Goal: Transaction & Acquisition: Purchase product/service

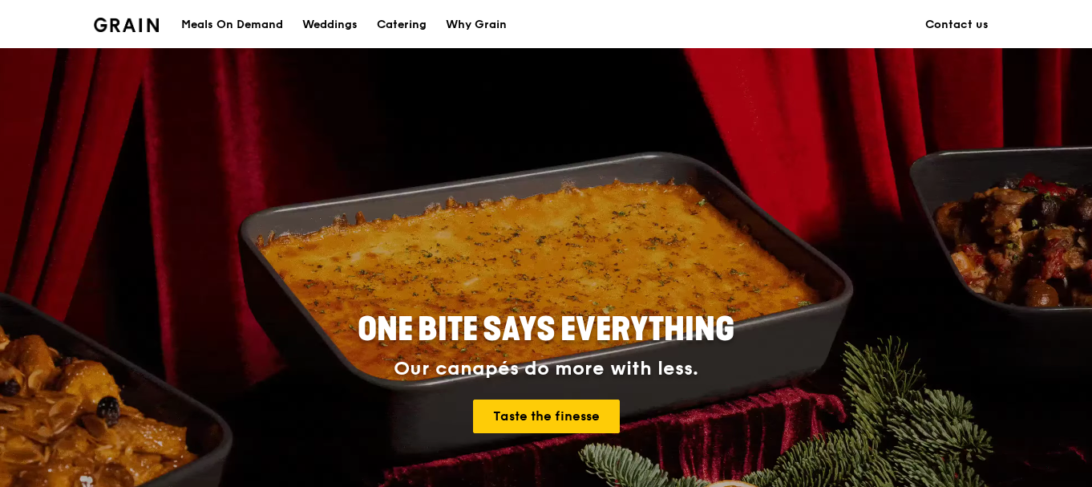
click at [254, 29] on div "Meals On Demand" at bounding box center [232, 25] width 102 height 48
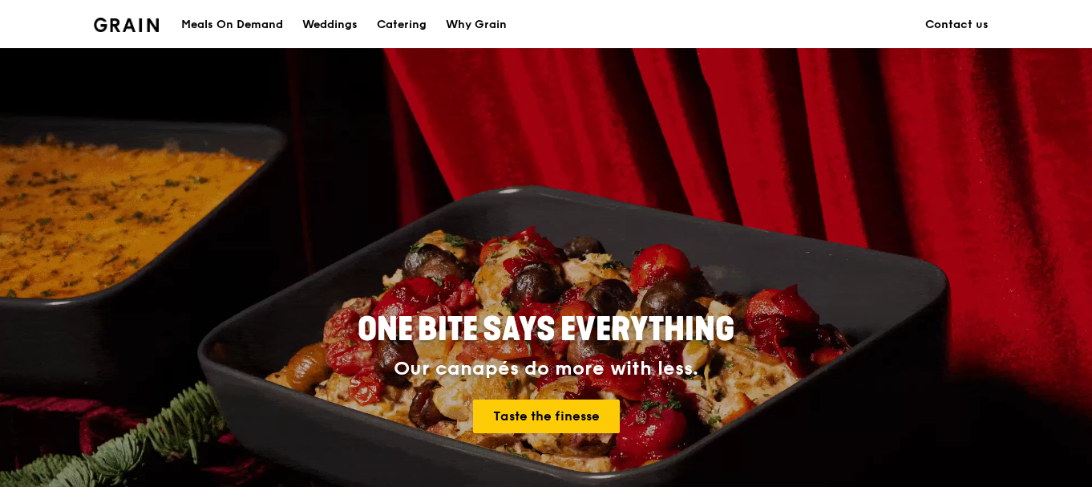
scroll to position [29, 0]
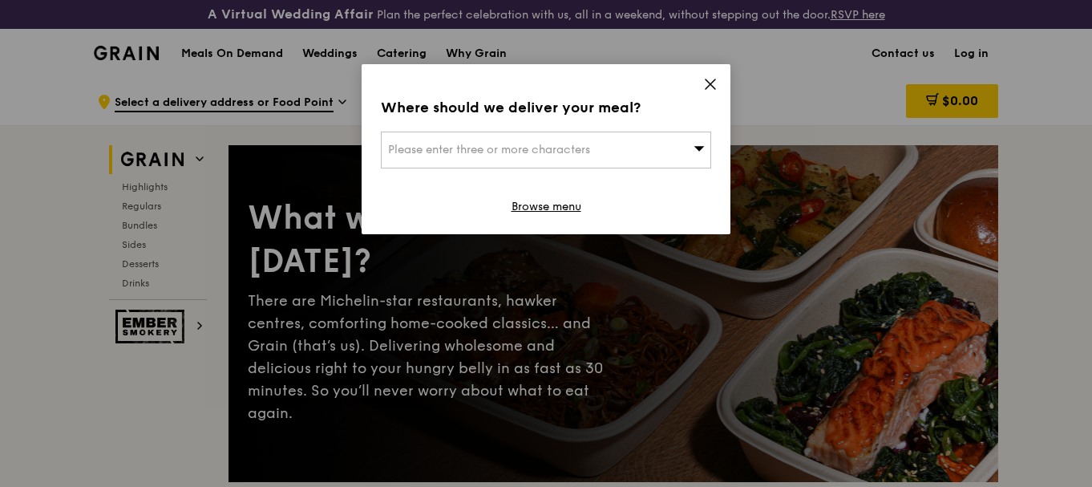
click at [718, 88] on div "Where should we deliver your meal? Please enter three or more characters Browse…" at bounding box center [546, 149] width 369 height 170
click at [708, 83] on icon at bounding box center [711, 84] width 10 height 10
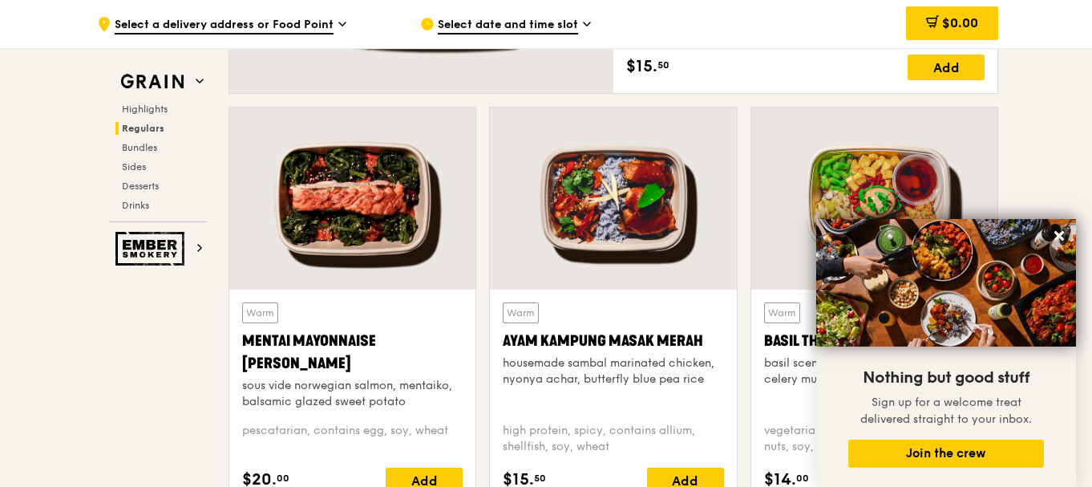
scroll to position [1524, 0]
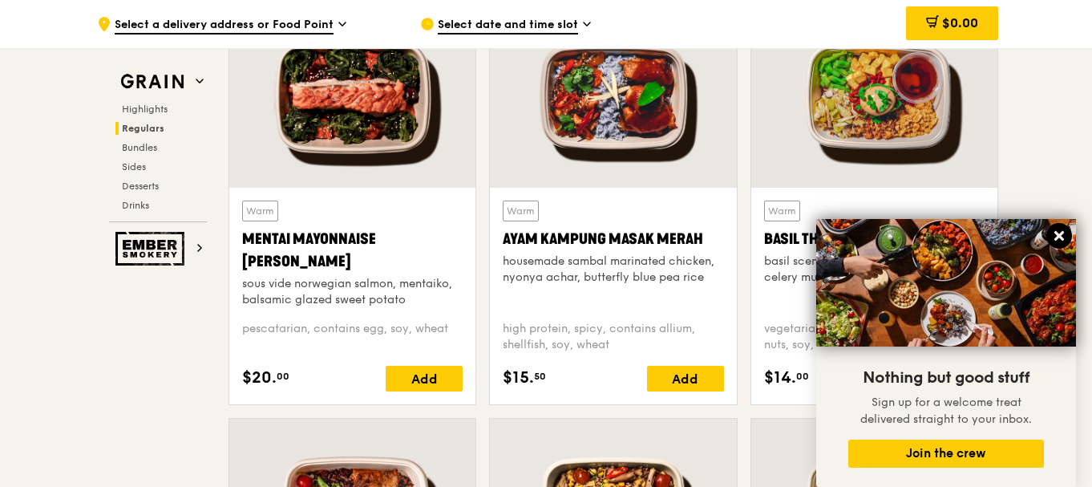
click at [1063, 237] on icon at bounding box center [1059, 236] width 14 height 14
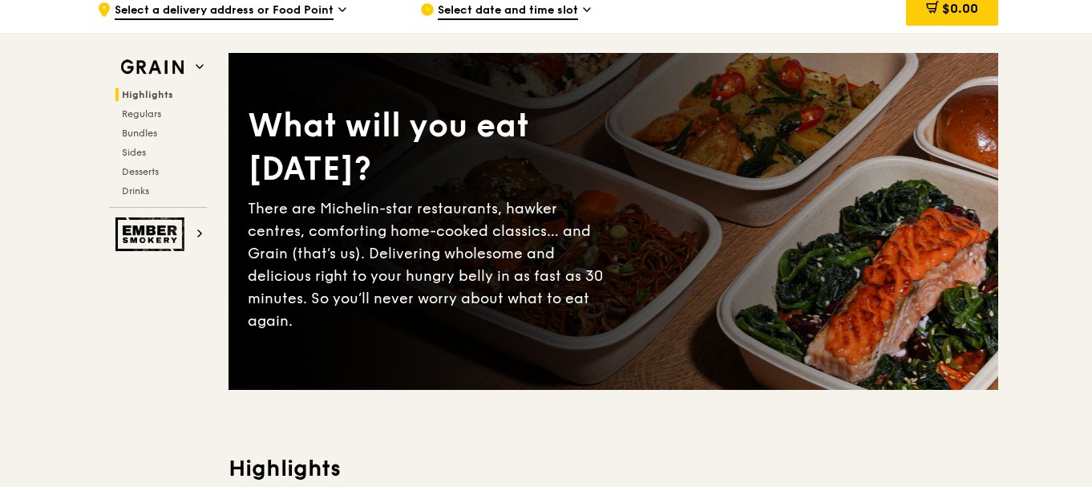
scroll to position [0, 0]
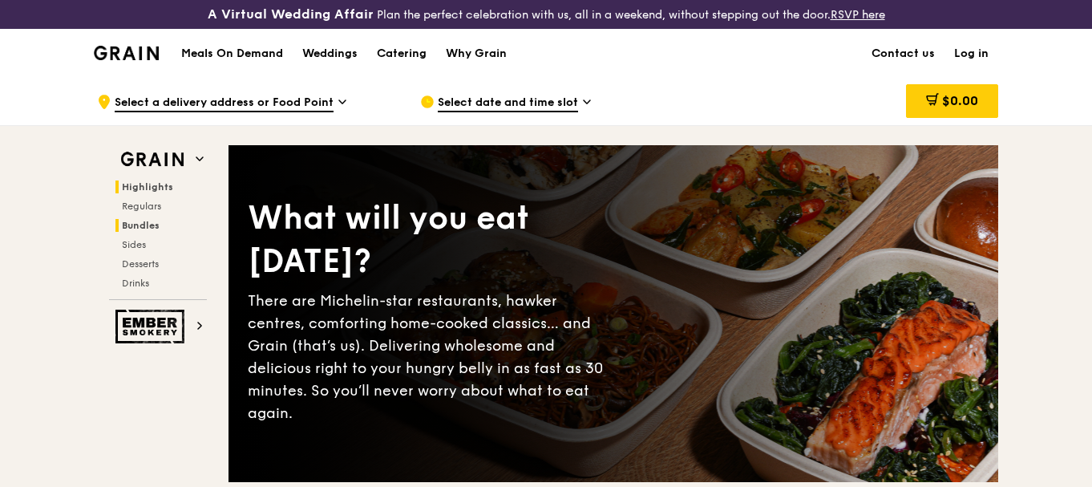
click at [136, 225] on span "Bundles" at bounding box center [141, 225] width 38 height 11
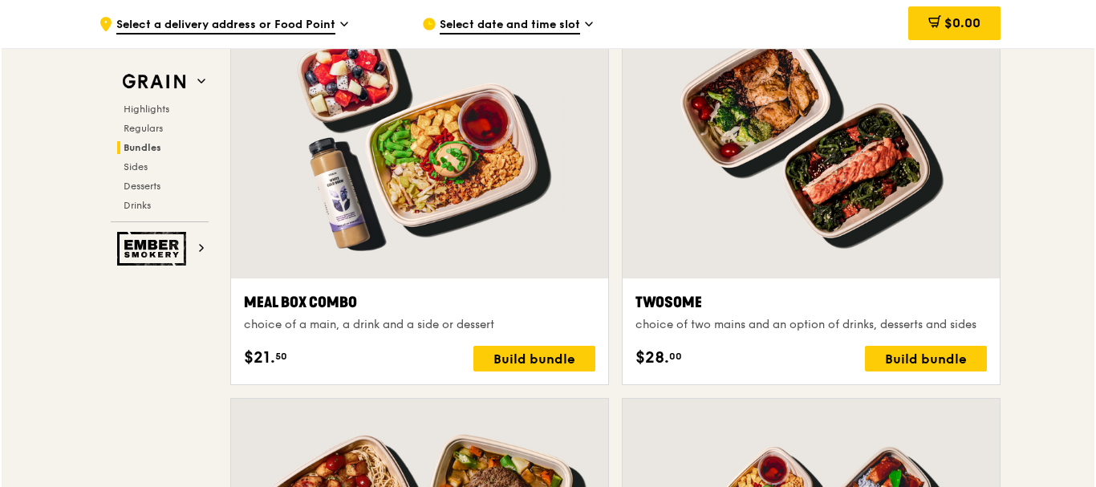
scroll to position [2516, 0]
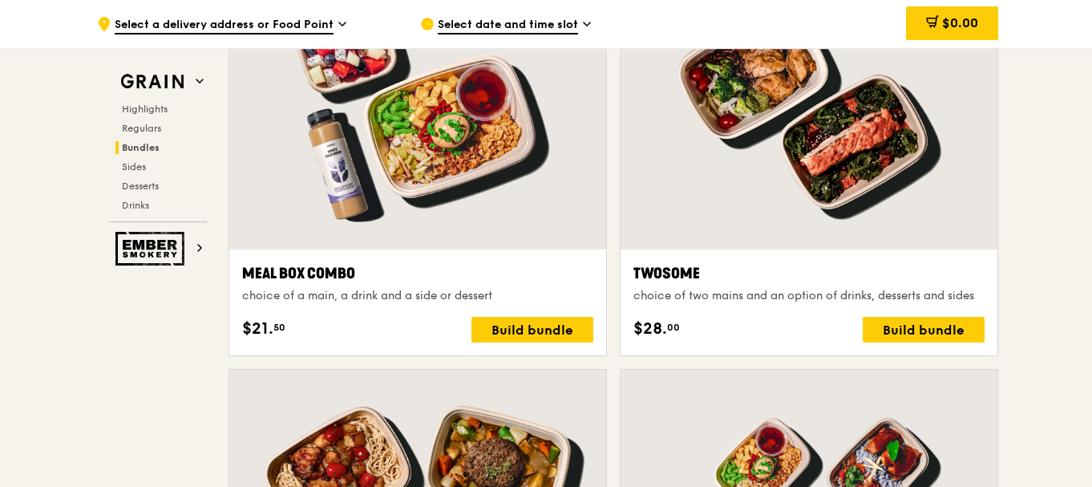
click at [332, 269] on div "Meal Box Combo" at bounding box center [417, 273] width 351 height 22
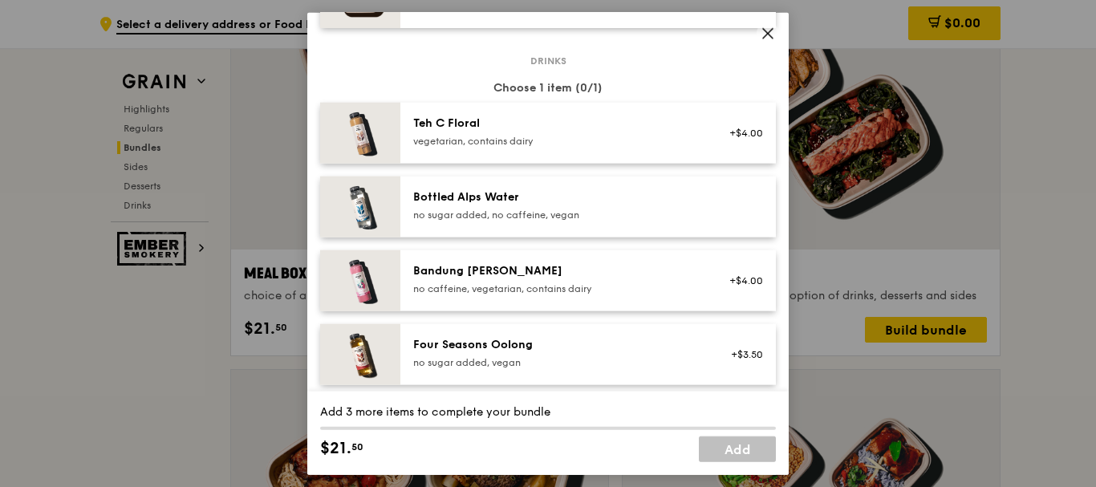
scroll to position [1764, 0]
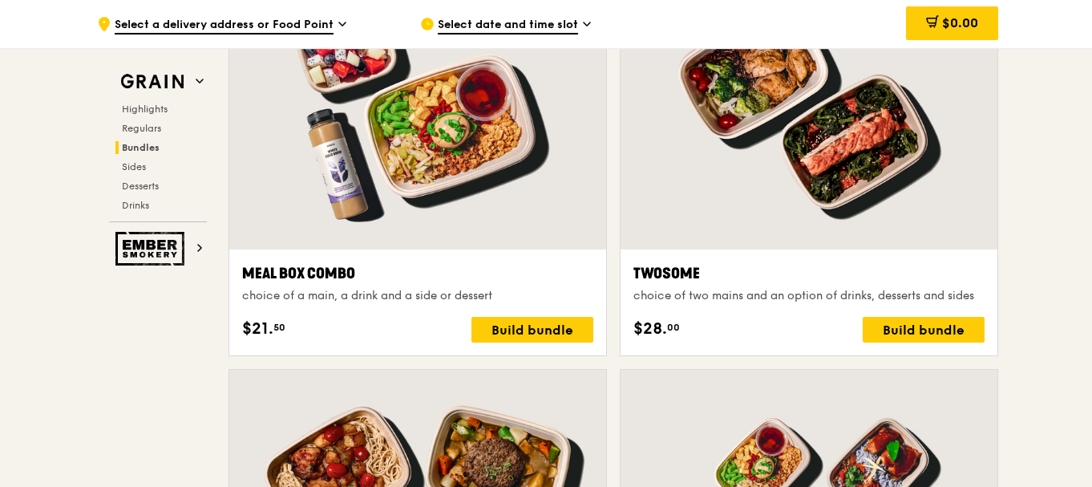
click at [281, 274] on div "Meal Box Combo" at bounding box center [417, 273] width 351 height 22
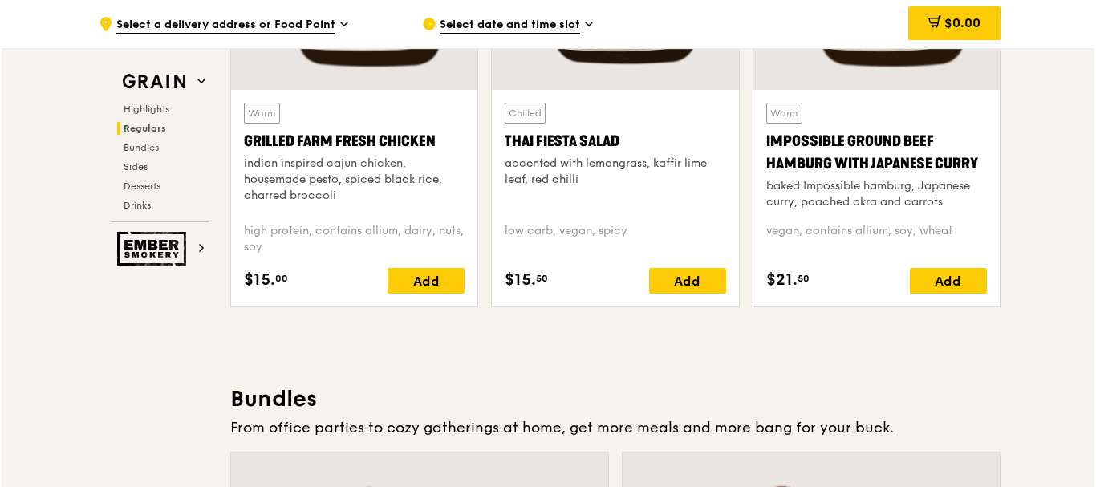
scroll to position [2516, 0]
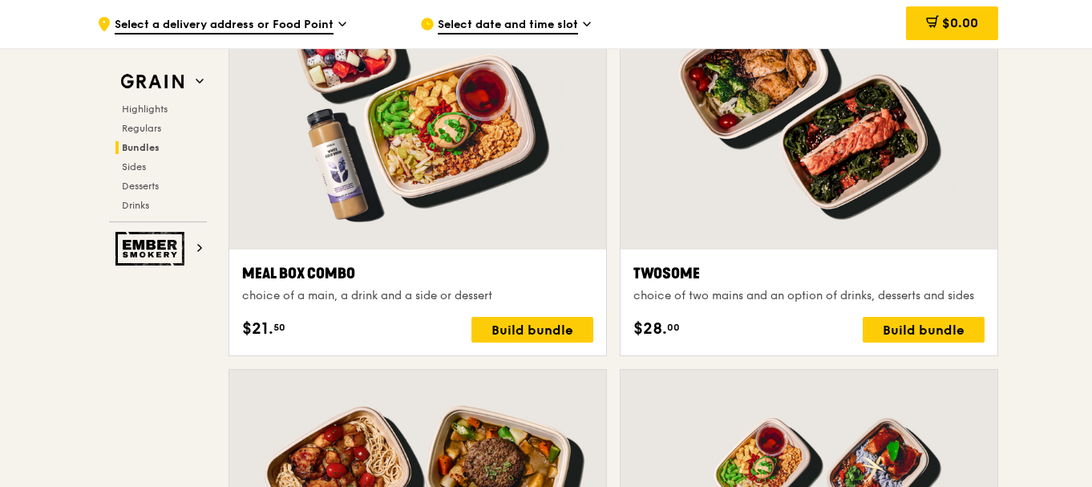
click at [385, 293] on div "choice of a main, a drink and a side or dessert" at bounding box center [417, 296] width 351 height 16
click at [385, 271] on div "Meal Box Combo" at bounding box center [417, 273] width 351 height 22
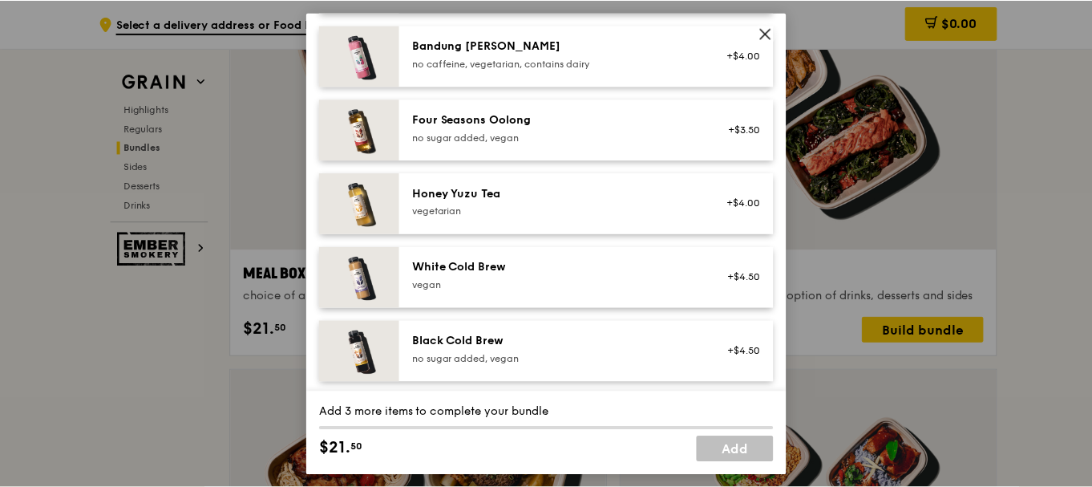
scroll to position [1614, 0]
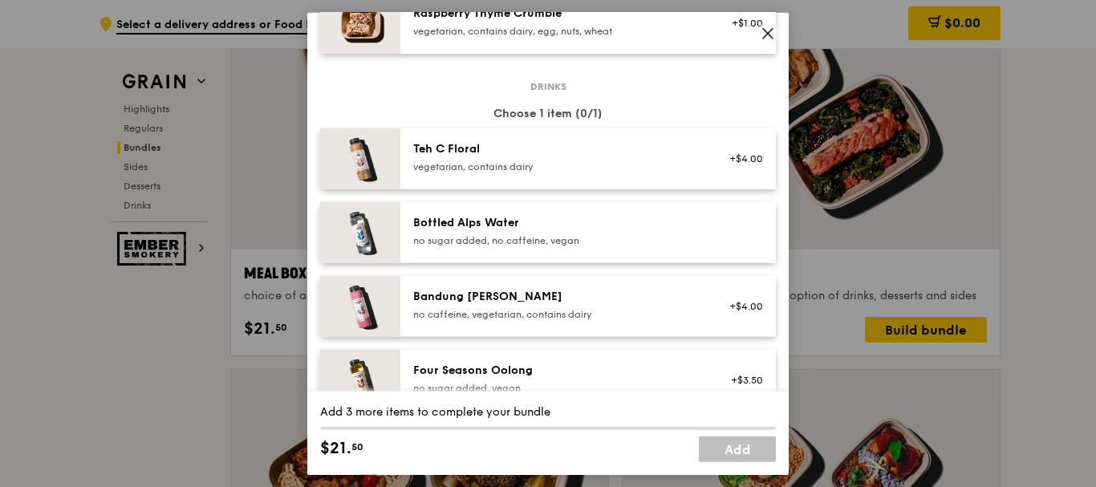
click at [768, 40] on icon at bounding box center [767, 33] width 14 height 14
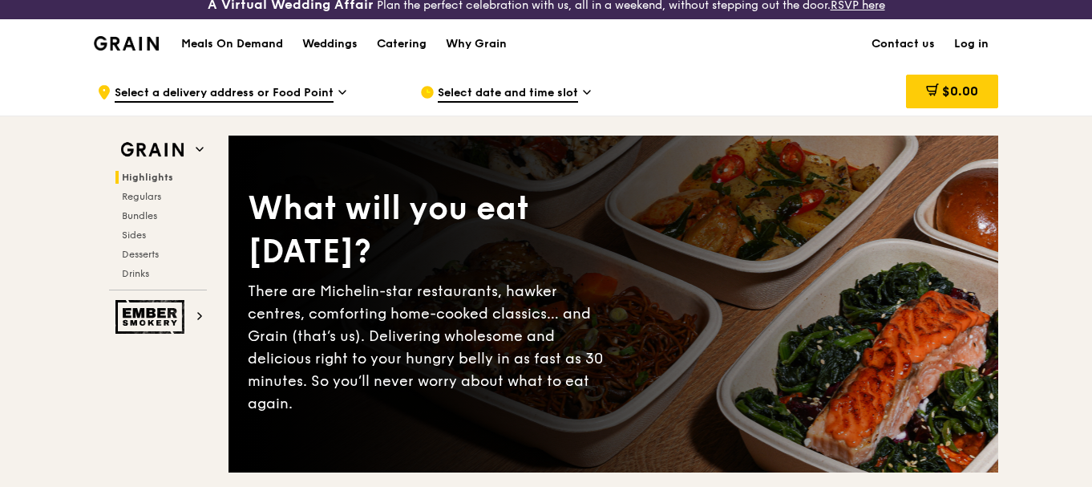
scroll to position [0, 0]
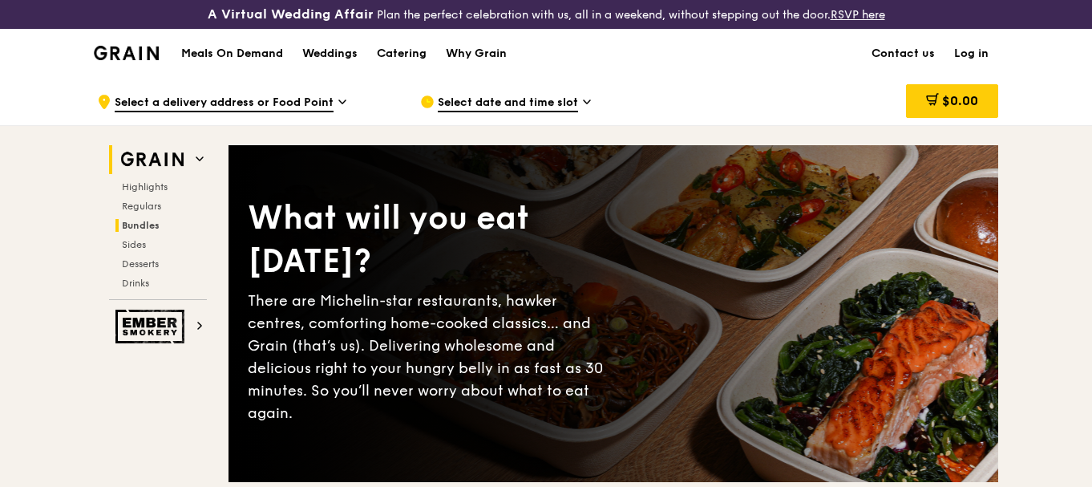
click at [155, 228] on span "Bundles" at bounding box center [141, 225] width 38 height 11
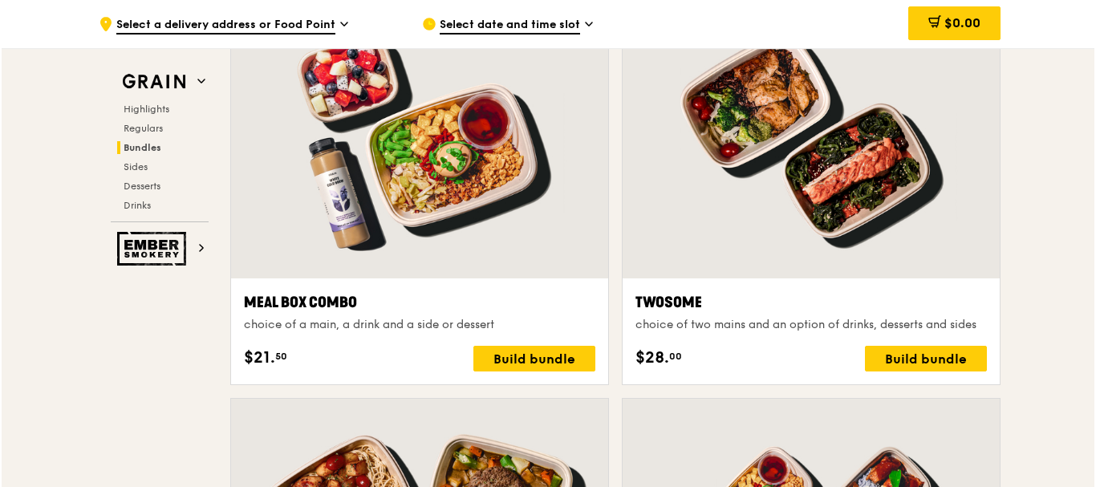
scroll to position [2557, 0]
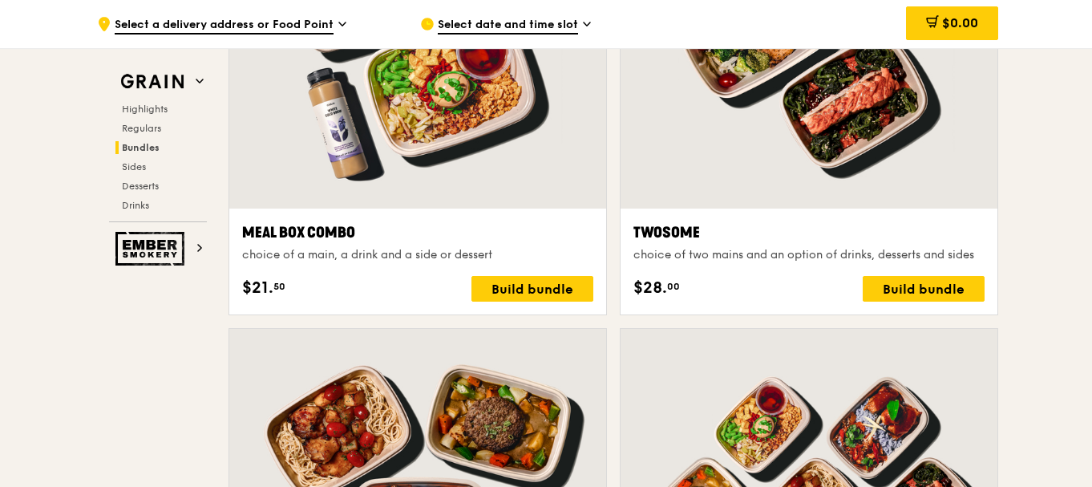
click at [313, 229] on div "Meal Box Combo" at bounding box center [417, 232] width 351 height 22
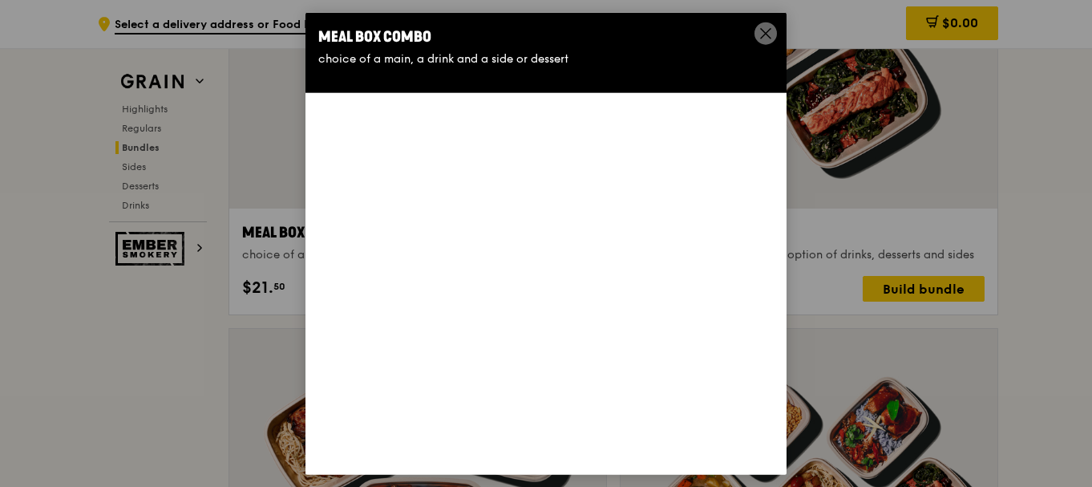
click at [313, 229] on div "Meal Box Combo choice of a main, a drink and a side or dessert" at bounding box center [546, 243] width 481 height 463
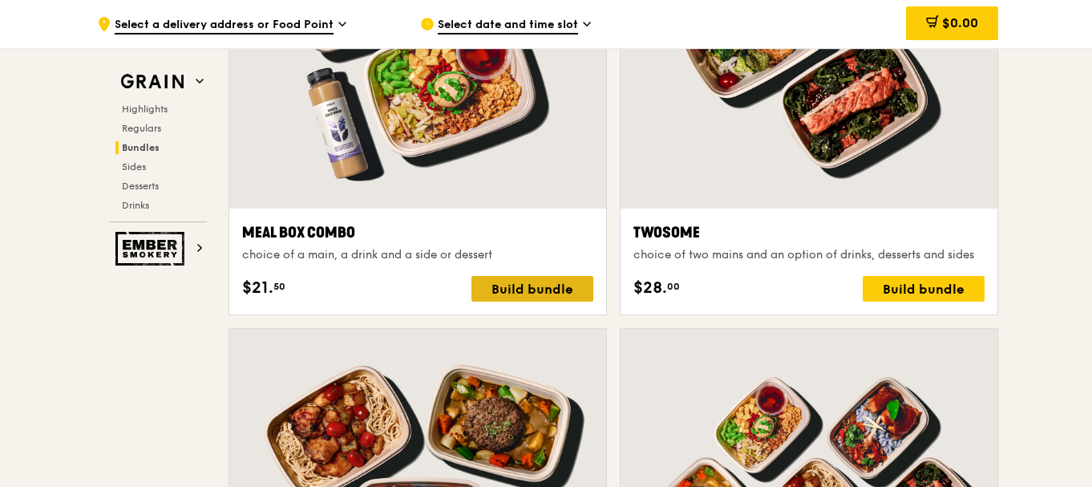
click at [549, 295] on div "Build bundle" at bounding box center [533, 289] width 122 height 26
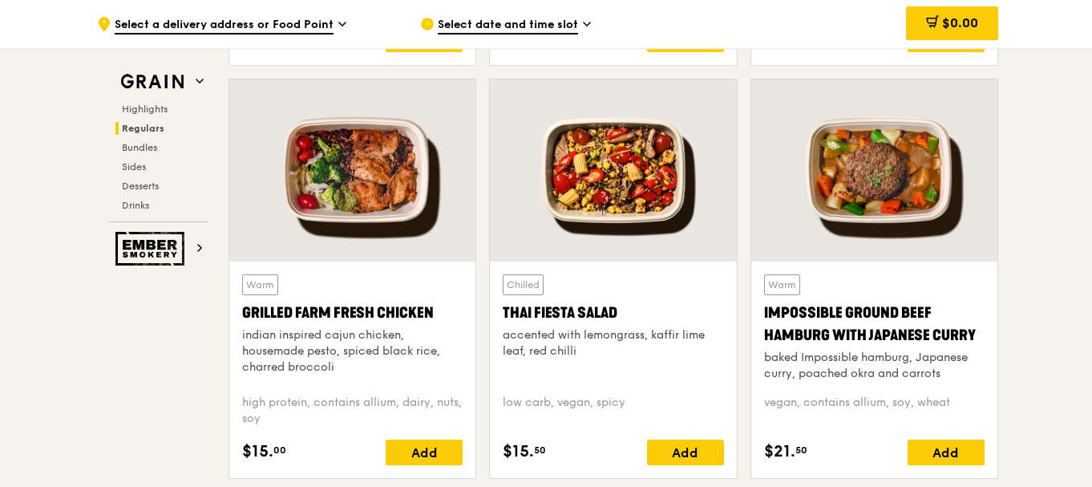
scroll to position [1675, 0]
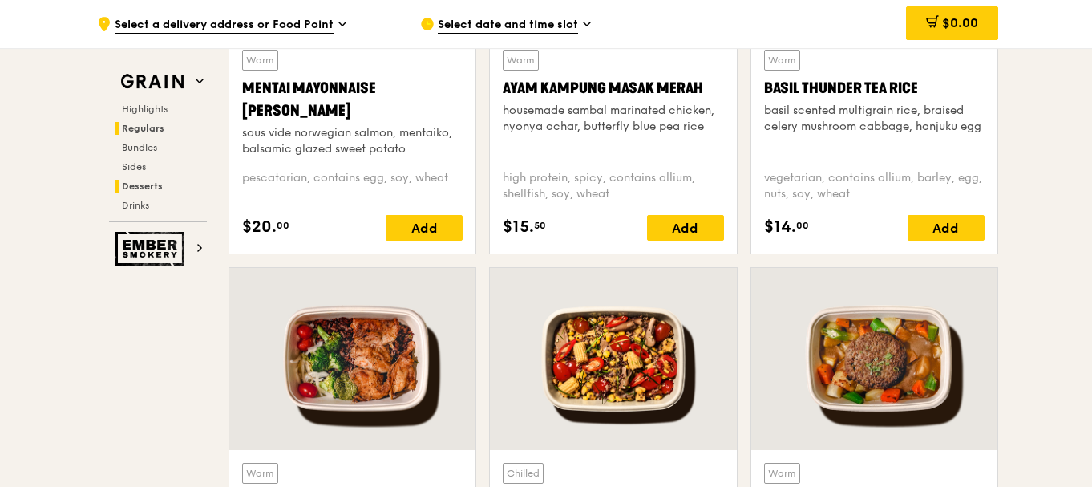
click at [148, 181] on span "Desserts" at bounding box center [142, 185] width 41 height 11
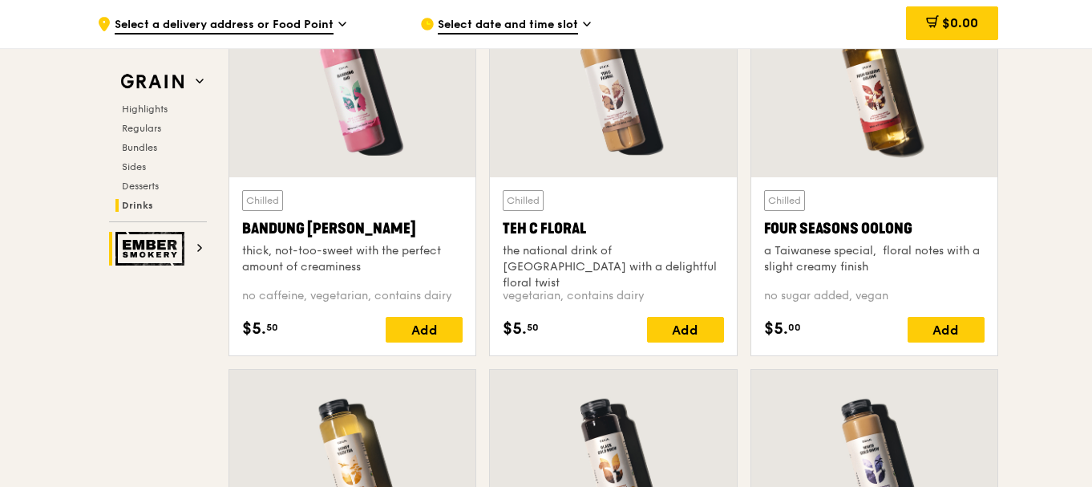
scroll to position [5900, 0]
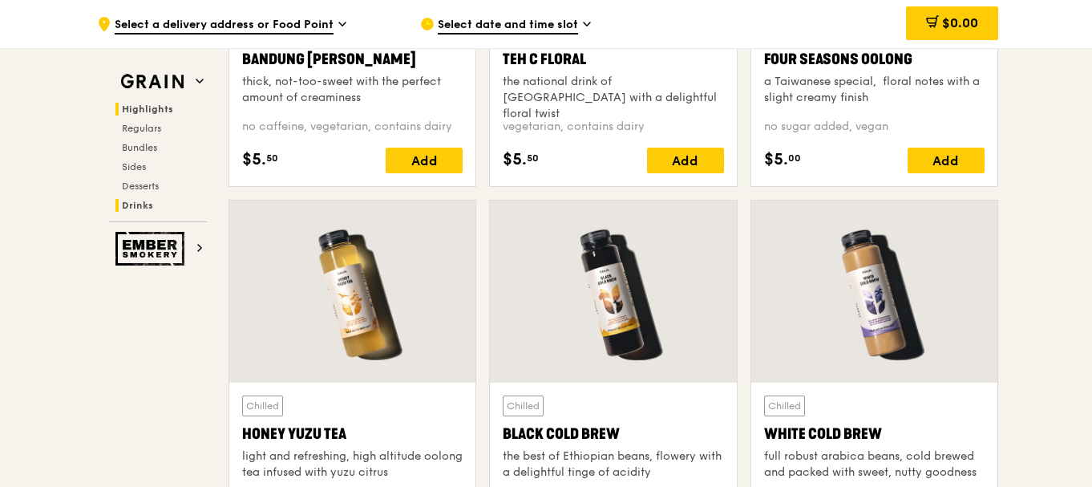
click at [160, 109] on span "Highlights" at bounding box center [147, 108] width 51 height 11
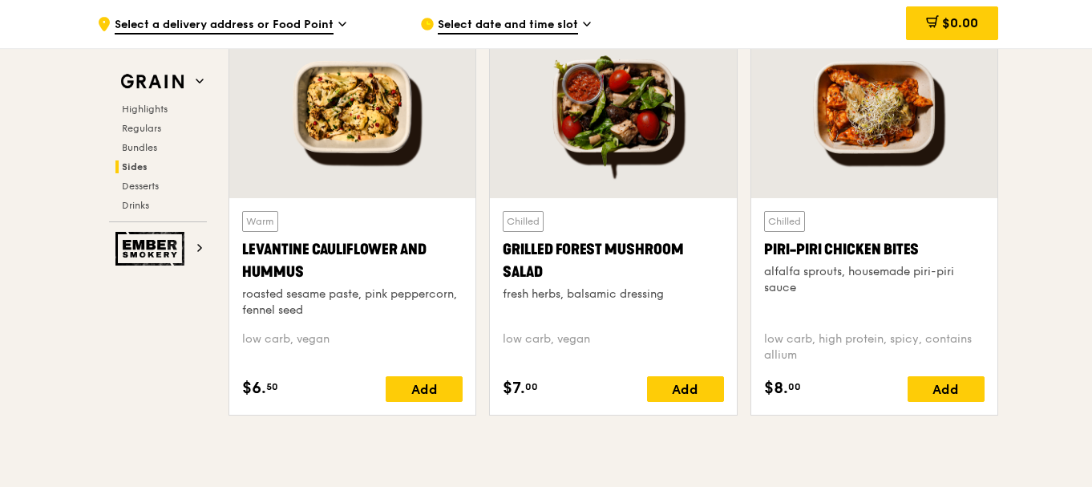
scroll to position [3950, 0]
